Goal: Information Seeking & Learning: Learn about a topic

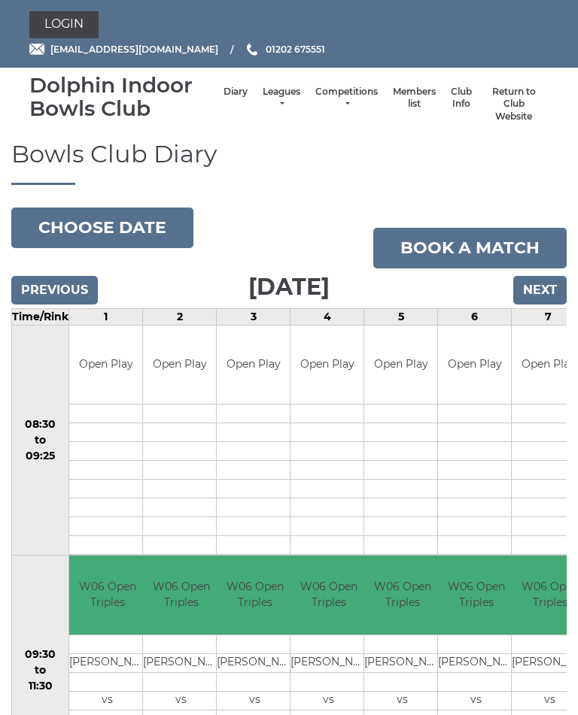
click at [263, 97] on link "Leagues" at bounding box center [282, 98] width 38 height 25
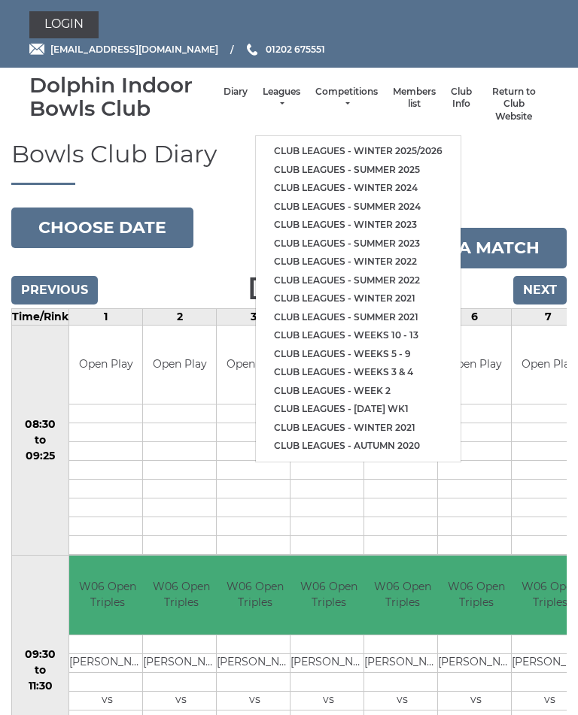
click at [378, 142] on link "Club leagues - Winter 2025/2026" at bounding box center [358, 151] width 205 height 19
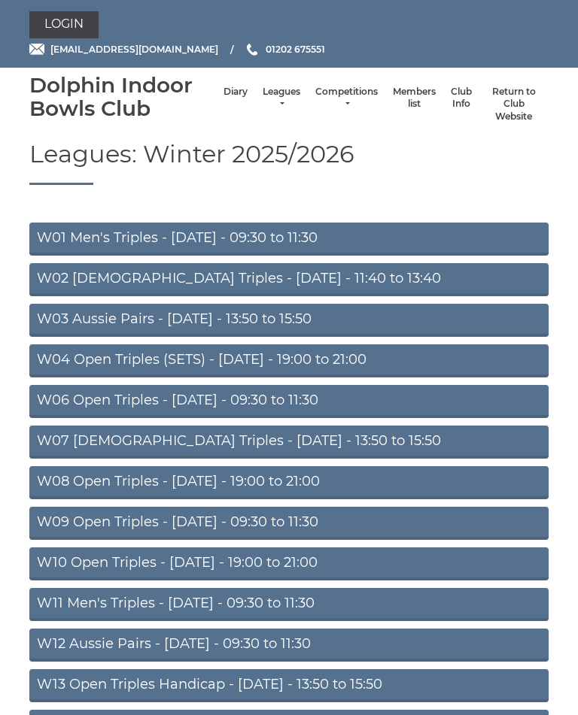
click at [244, 237] on link "W01 Men's Triples - Monday - 09:30 to 11:30" at bounding box center [288, 239] width 519 height 33
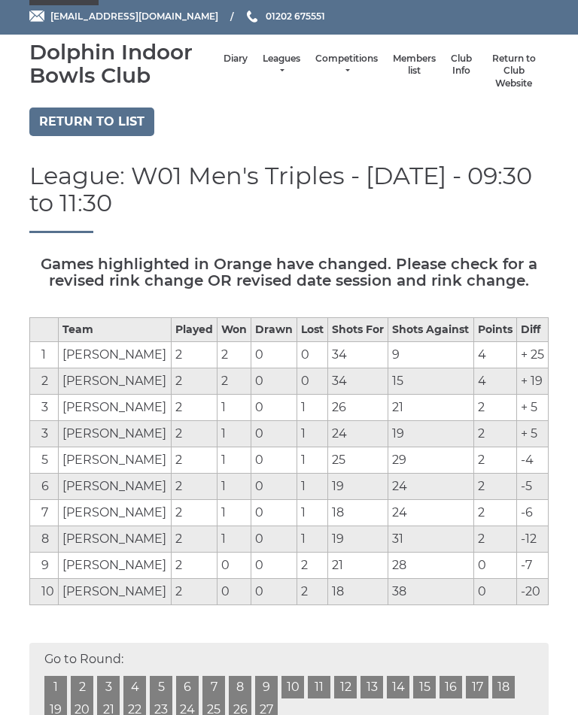
scroll to position [58, 0]
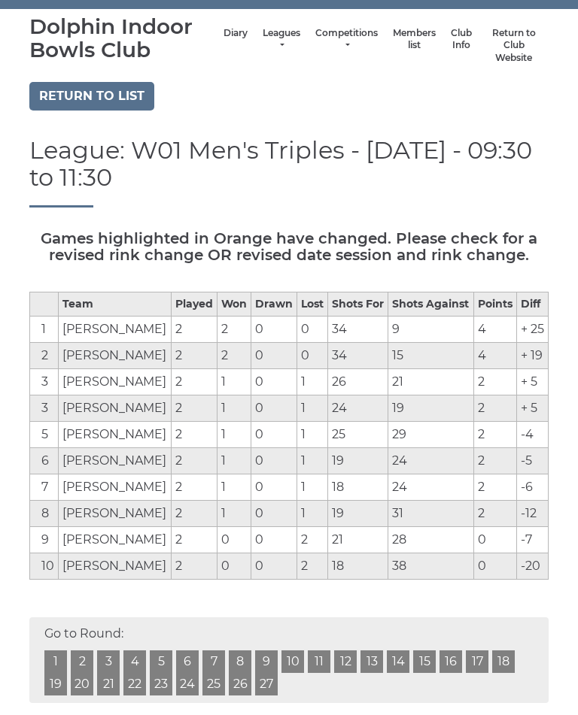
click at [108, 86] on link "Return to list" at bounding box center [91, 97] width 125 height 29
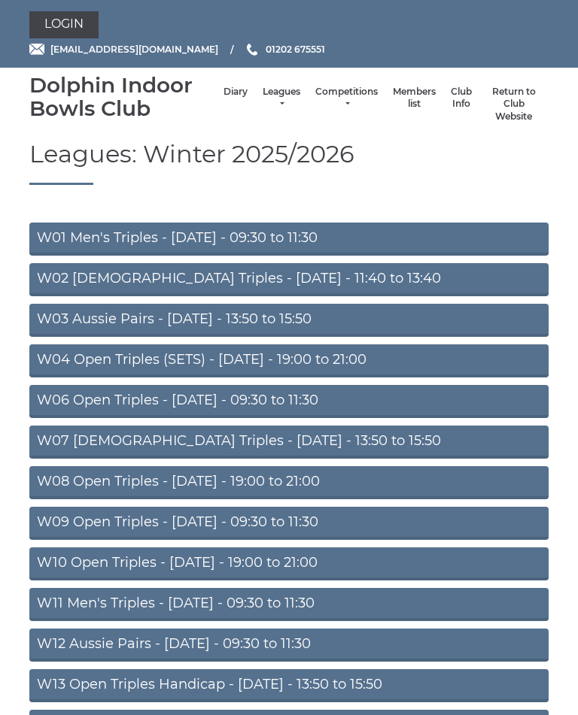
click at [268, 283] on link "W02 Ladies Triples - Monday - 11:40 to 13:40" at bounding box center [288, 279] width 519 height 33
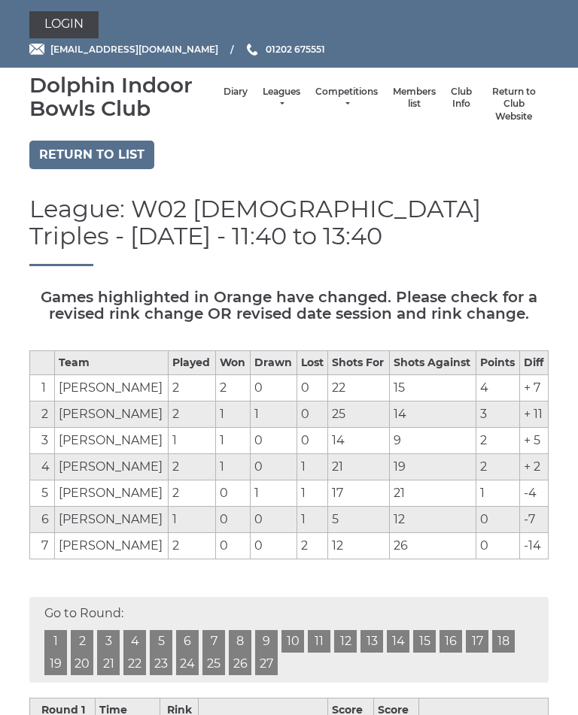
click at [87, 162] on link "Return to list" at bounding box center [91, 155] width 125 height 29
